Goal: Task Accomplishment & Management: Manage account settings

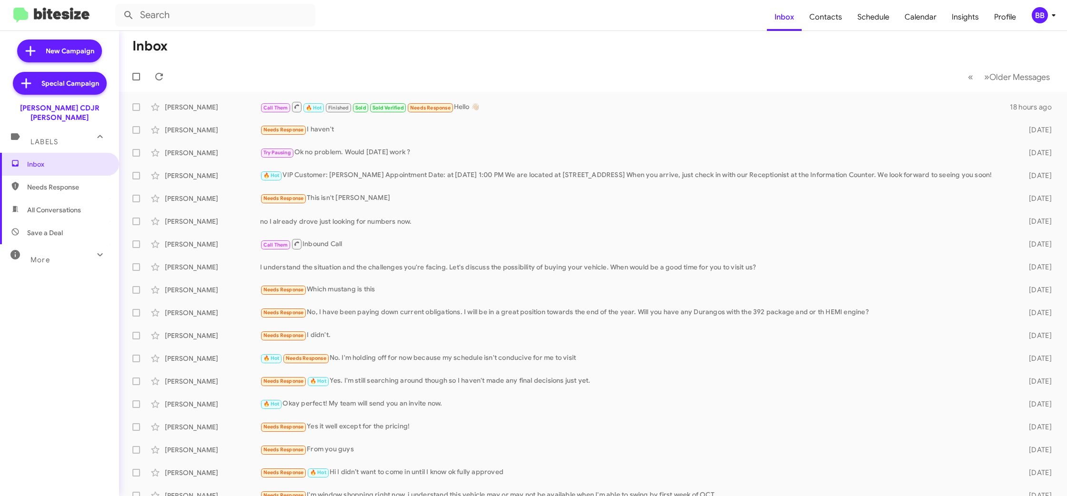
click at [1049, 21] on span "BB" at bounding box center [1045, 15] width 29 height 16
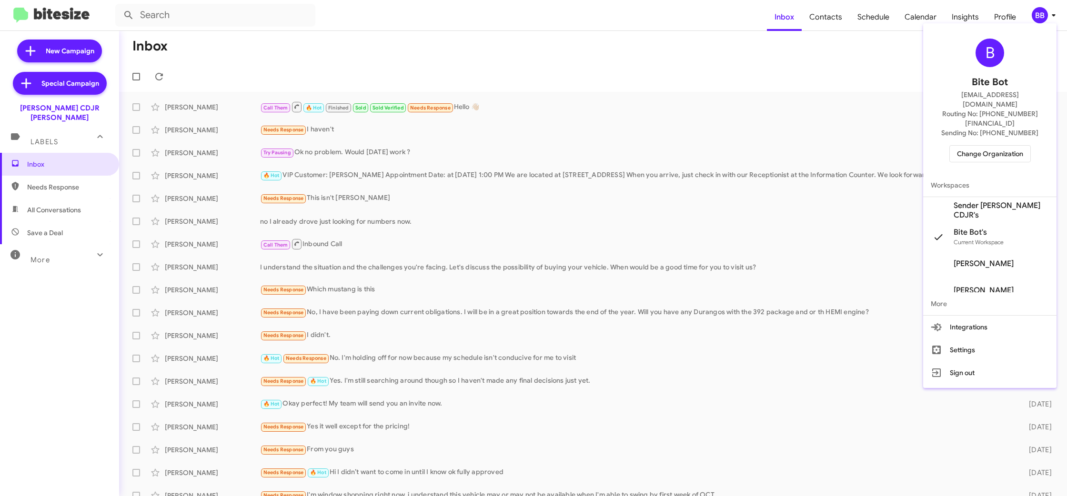
click at [974, 146] on span "Change Organization" at bounding box center [990, 154] width 66 height 16
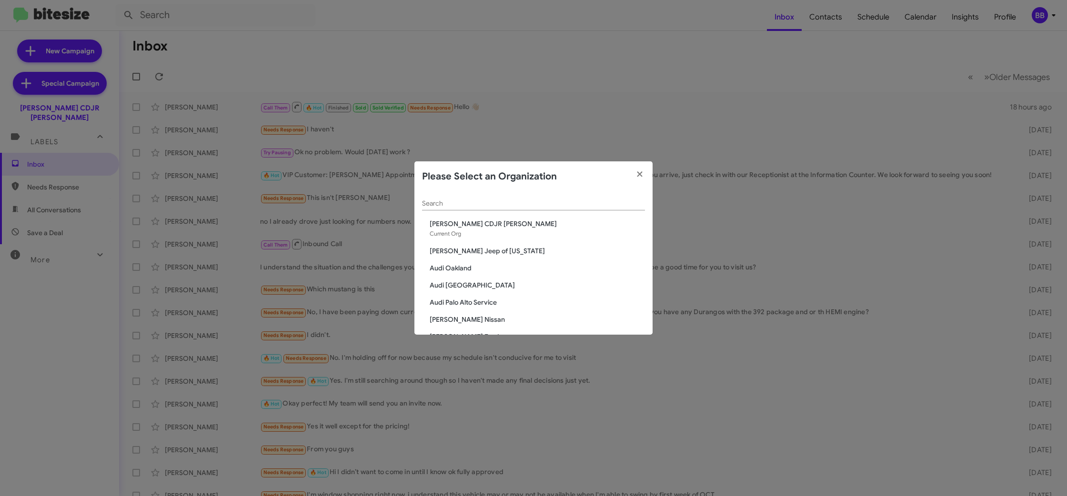
click at [438, 202] on input "Search" at bounding box center [533, 204] width 223 height 8
click at [437, 202] on input "Search" at bounding box center [533, 204] width 223 height 8
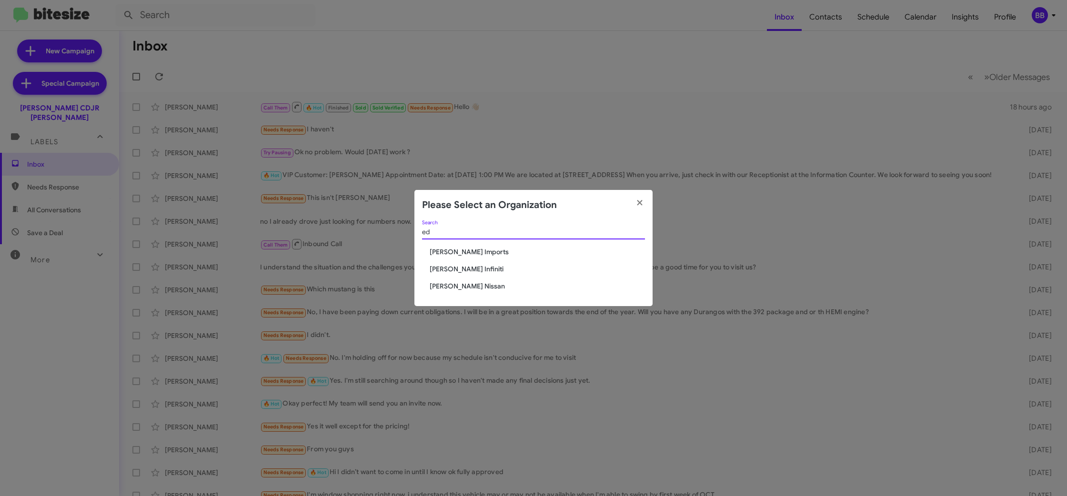
type input "ed"
click at [462, 268] on span "[PERSON_NAME] Infiniti" at bounding box center [537, 269] width 215 height 10
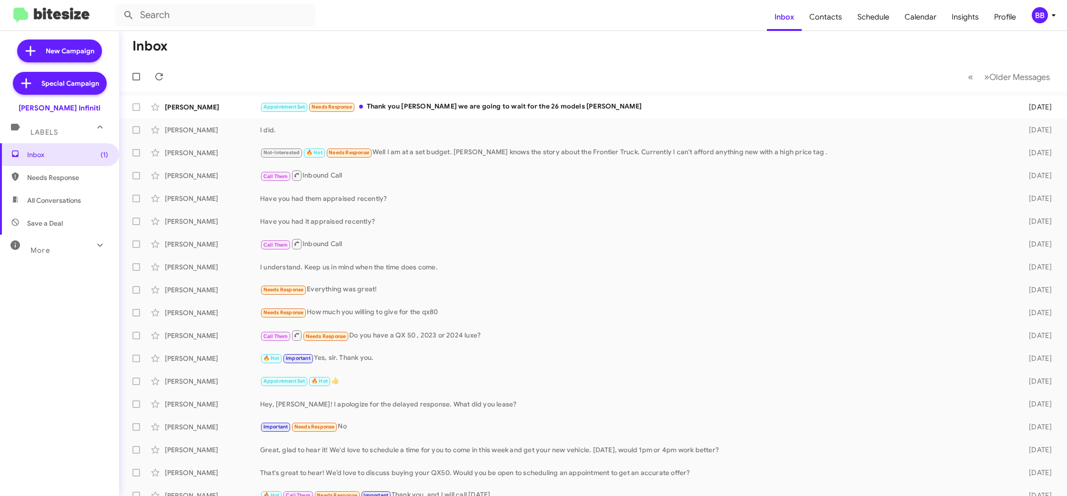
click at [1042, 18] on div "BB" at bounding box center [1040, 15] width 16 height 16
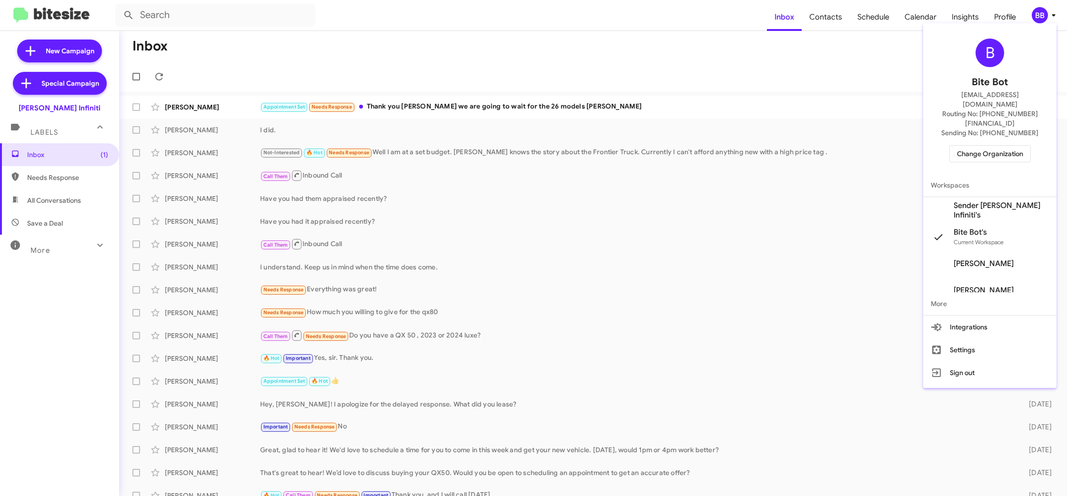
click at [991, 201] on span "Sender Ed Hicks Infiniti's" at bounding box center [1001, 210] width 95 height 19
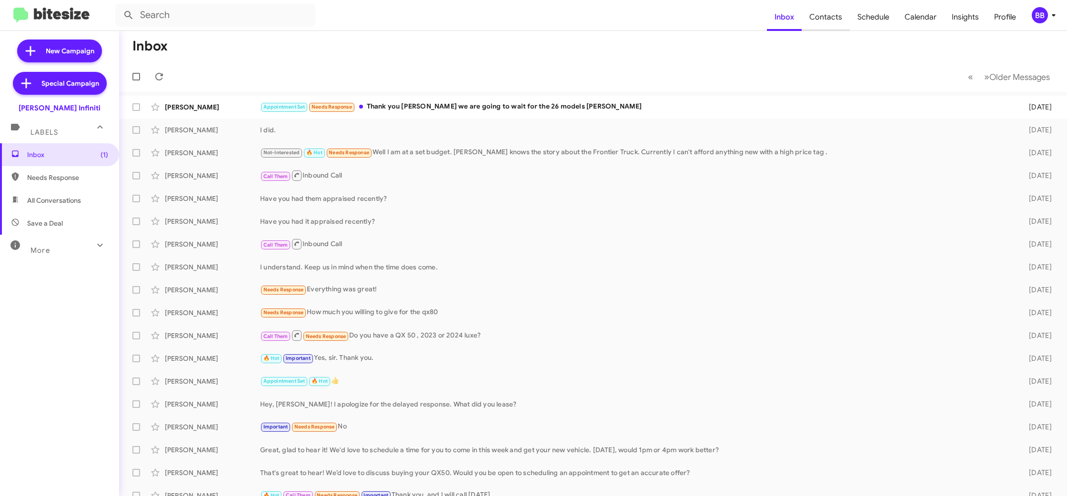
click at [820, 24] on span "Contacts" at bounding box center [826, 17] width 48 height 28
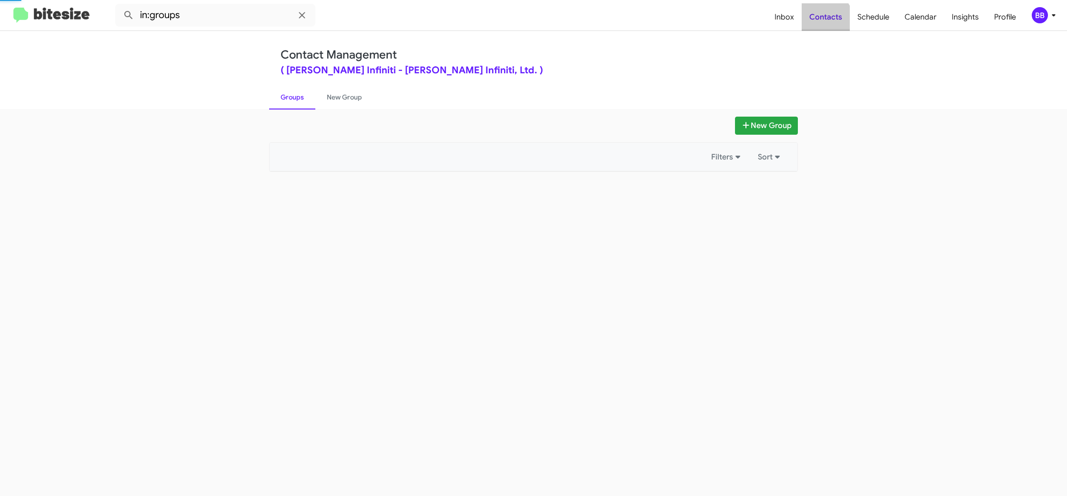
click at [820, 24] on span "Contacts" at bounding box center [826, 17] width 48 height 28
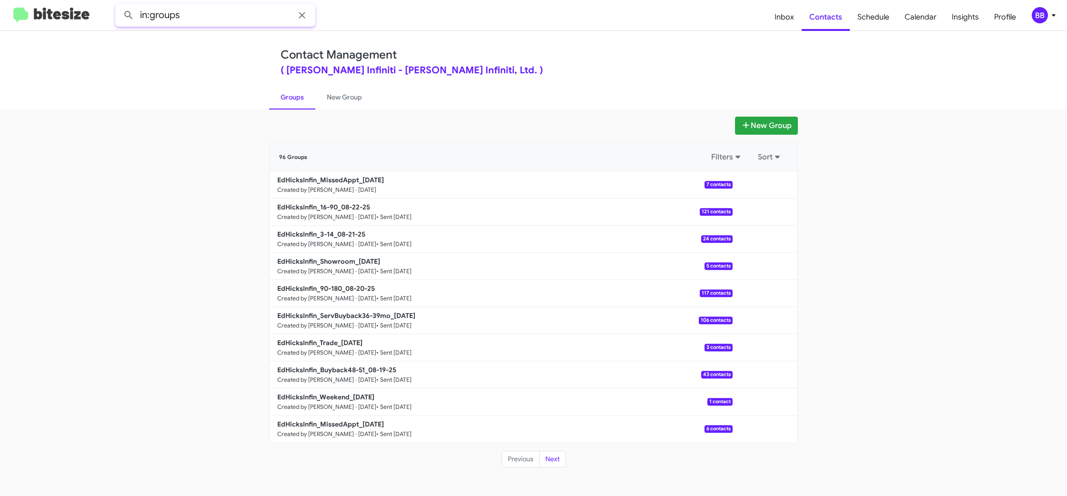
click at [218, 18] on input "in:groups" at bounding box center [215, 15] width 200 height 23
click at [119, 6] on button at bounding box center [128, 15] width 19 height 19
click at [349, 98] on link "New Group" at bounding box center [344, 97] width 58 height 25
click at [300, 99] on link "Groups" at bounding box center [292, 97] width 46 height 25
type input "in:groups"
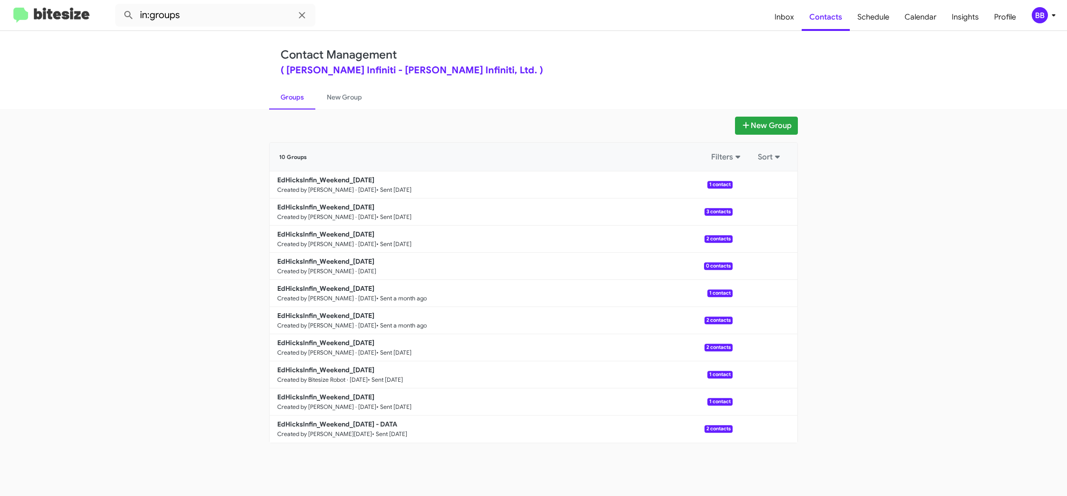
click at [300, 99] on link "Groups" at bounding box center [292, 97] width 46 height 25
